Goal: Task Accomplishment & Management: Use online tool/utility

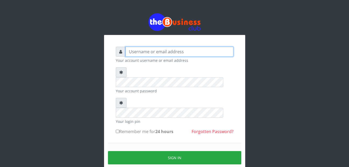
type input "azorolove740@gmail.com"
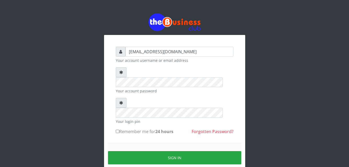
click at [117, 130] on input "Remember me for 24 hours" at bounding box center [117, 131] width 3 height 3
checkbox input "true"
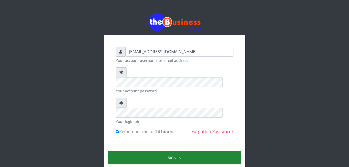
click at [167, 151] on button "Sign in" at bounding box center [174, 157] width 133 height 13
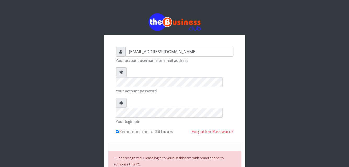
click at [79, 70] on div "azorolove740@gmail.com Your account username or email address Your account pass…" at bounding box center [175, 122] width 298 height 244
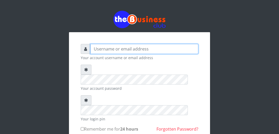
type input "azorolove740@gmail.com"
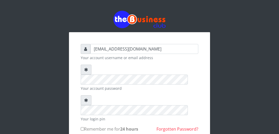
click at [83, 127] on input "Remember me for 24 hours" at bounding box center [82, 128] width 3 height 3
checkbox input "true"
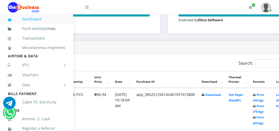
scroll to position [242, 67]
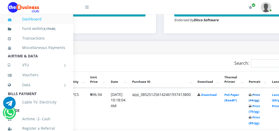
click at [260, 95] on link "Print (44/pg)" at bounding box center [254, 97] width 11 height 10
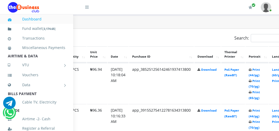
scroll to position [276, 67]
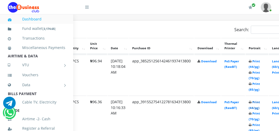
click at [260, 103] on link "Print (44/pg)" at bounding box center [254, 105] width 11 height 10
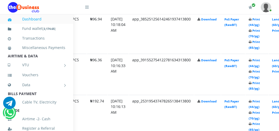
scroll to position [326, 67]
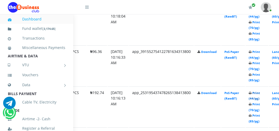
click at [260, 92] on link "Print (44/pg)" at bounding box center [254, 96] width 11 height 10
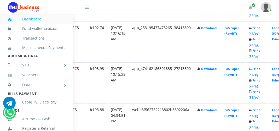
scroll to position [390, 67]
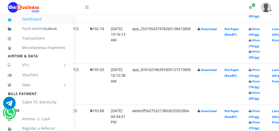
click at [260, 69] on link "Print (44/pg)" at bounding box center [254, 73] width 11 height 10
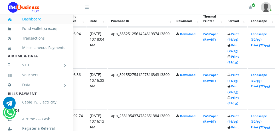
scroll to position [303, 92]
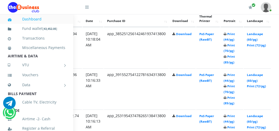
click at [26, 17] on link "Dashboard" at bounding box center [36, 19] width 57 height 12
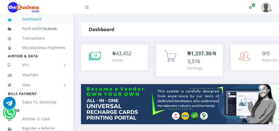
click at [277, 90] on img at bounding box center [226, 104] width 291 height 40
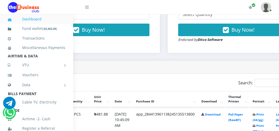
scroll to position [223, 67]
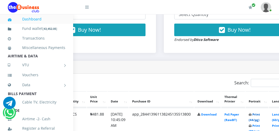
click at [260, 114] on link "Print (44/pg)" at bounding box center [254, 117] width 11 height 10
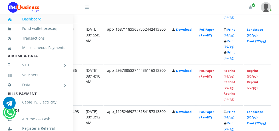
scroll to position [692, 92]
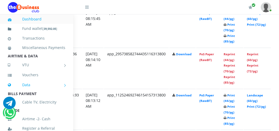
click at [62, 91] on link "Data" at bounding box center [36, 84] width 57 height 13
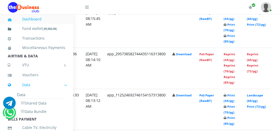
click at [62, 91] on link "Data" at bounding box center [36, 84] width 57 height 13
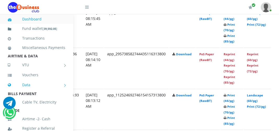
click at [62, 91] on link "Data" at bounding box center [36, 84] width 57 height 13
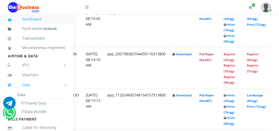
click at [62, 91] on link "Data" at bounding box center [36, 84] width 57 height 13
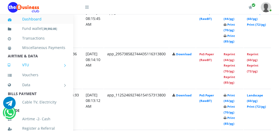
click at [62, 71] on link "VTU" at bounding box center [36, 64] width 57 height 13
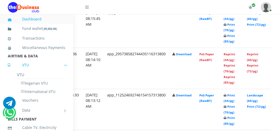
click at [62, 71] on link "VTU" at bounding box center [36, 64] width 57 height 13
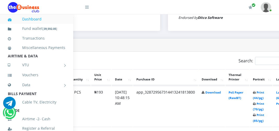
scroll to position [245, 67]
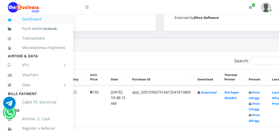
click at [251, 93] on icon at bounding box center [250, 92] width 3 height 3
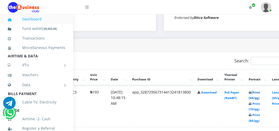
click at [260, 93] on link "Print (44/pg)" at bounding box center [254, 95] width 11 height 10
click at [251, 93] on icon at bounding box center [250, 92] width 3 height 3
click at [251, 91] on icon at bounding box center [250, 92] width 3 height 3
click at [260, 93] on link "Print (44/pg)" at bounding box center [254, 95] width 11 height 10
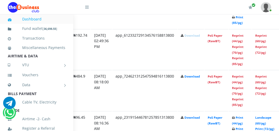
scroll to position [635, 84]
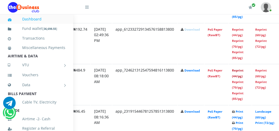
click at [243, 69] on link "Reprint (44/pg)" at bounding box center [237, 73] width 11 height 10
